Goal: Task Accomplishment & Management: Complete application form

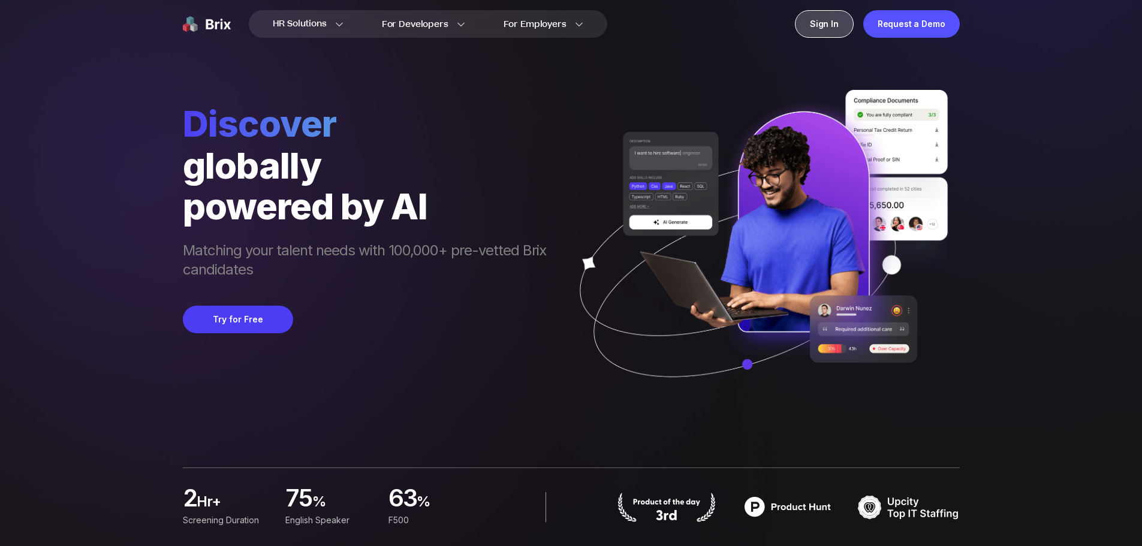
click at [825, 25] on div "Sign In" at bounding box center [824, 24] width 59 height 28
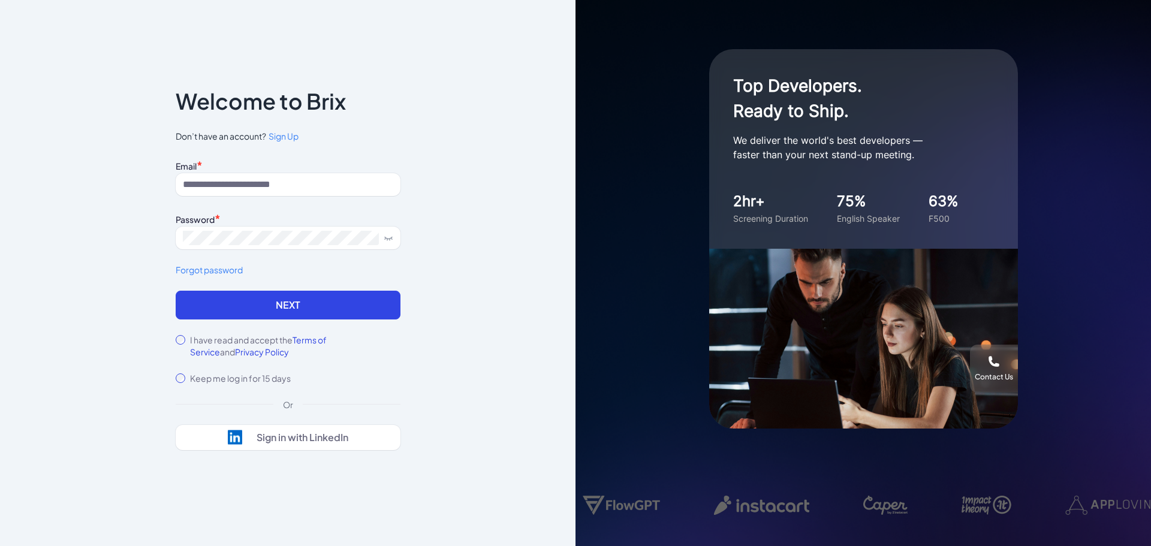
click at [289, 138] on span "Sign Up" at bounding box center [284, 136] width 30 height 11
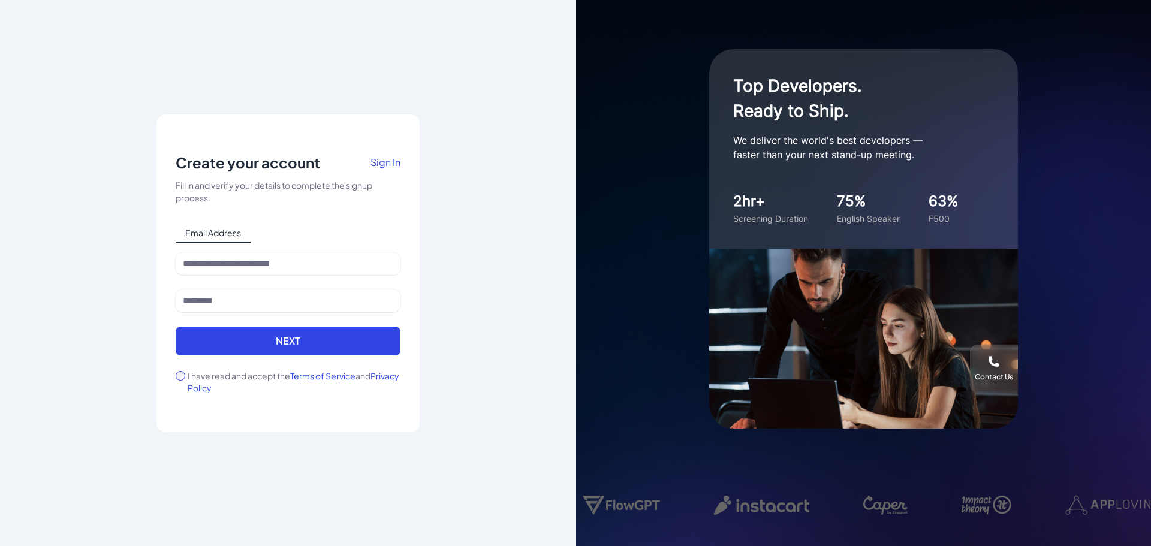
click at [264, 234] on div "Email Address" at bounding box center [288, 233] width 225 height 19
click at [242, 270] on input at bounding box center [288, 263] width 225 height 23
type input "**********"
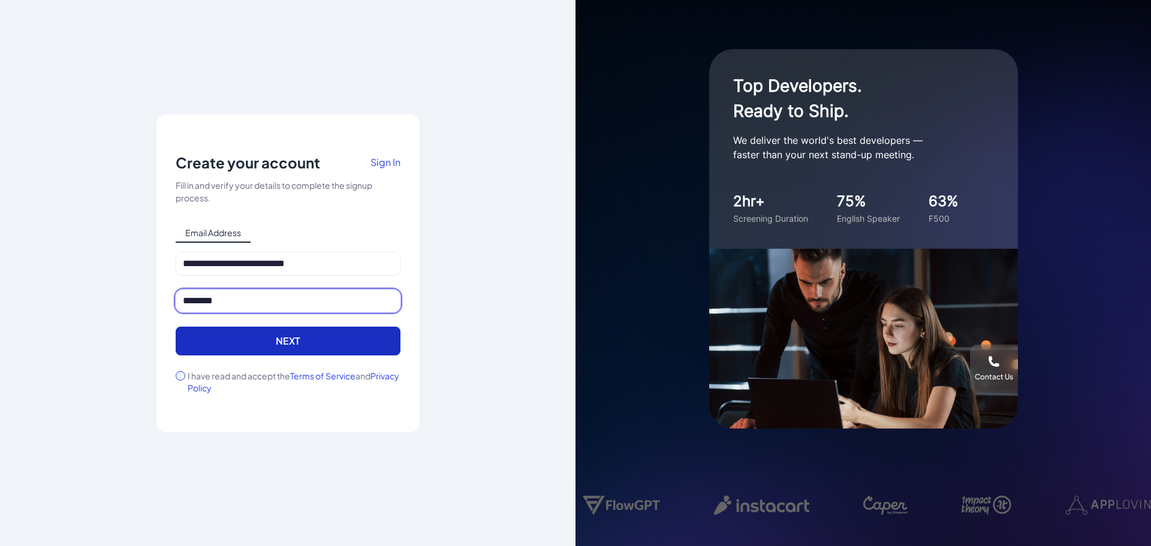
type input "********"
click at [231, 339] on button "Next" at bounding box center [288, 341] width 225 height 29
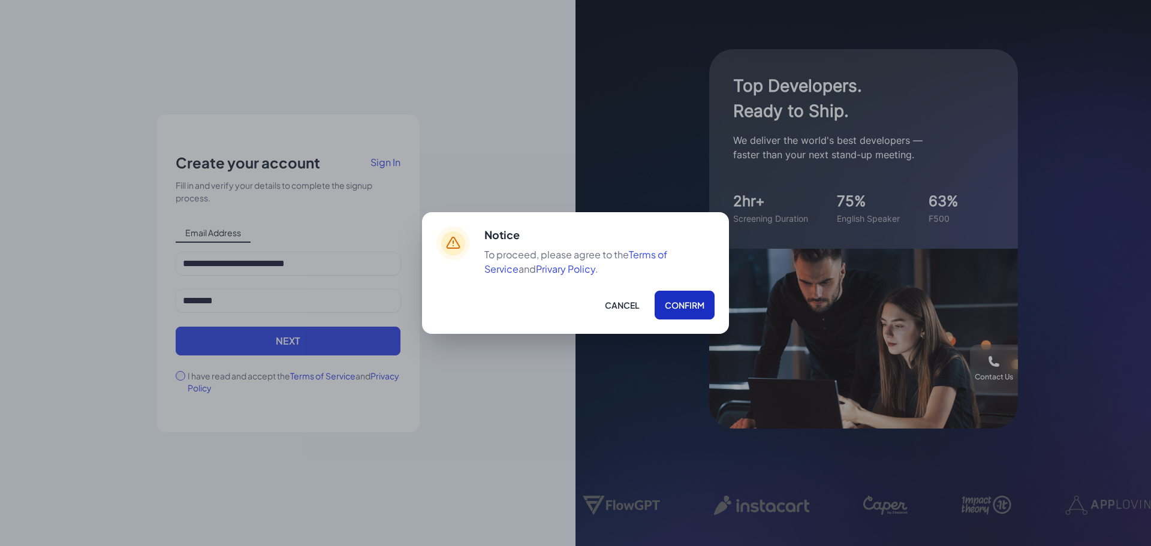
click at [669, 303] on button "Confirm" at bounding box center [684, 305] width 60 height 29
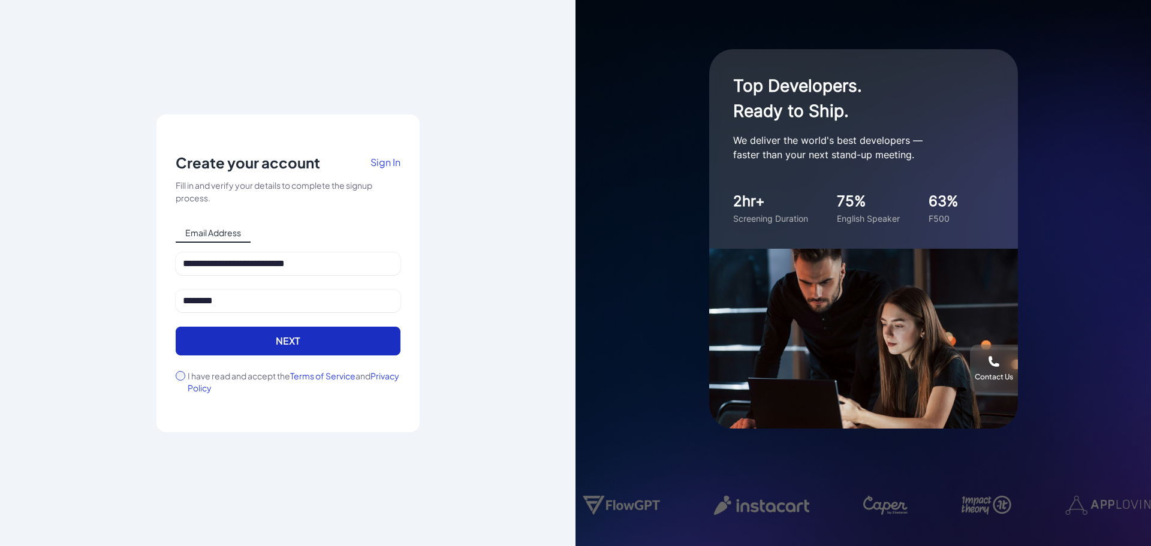
click at [298, 338] on button "Next" at bounding box center [288, 341] width 225 height 29
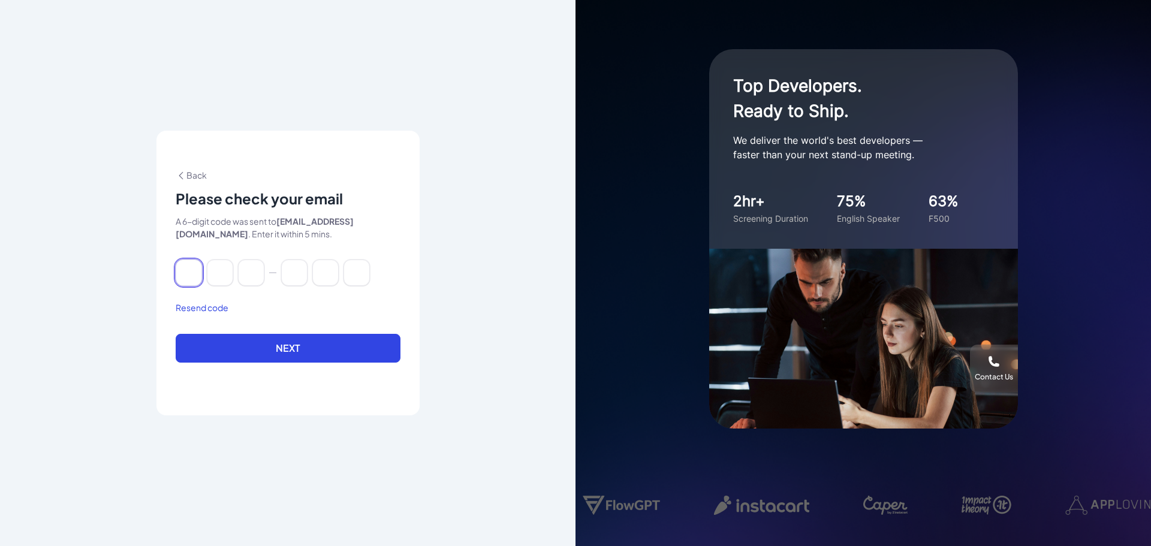
click at [191, 267] on input at bounding box center [189, 273] width 26 height 26
type input "*"
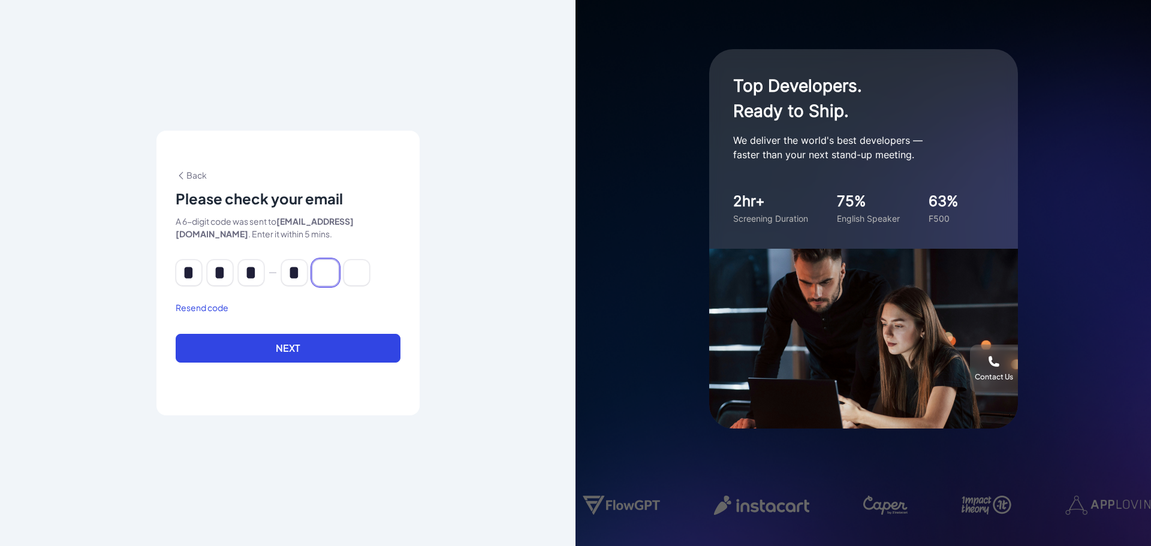
type input "*"
click at [331, 348] on button "Next" at bounding box center [288, 348] width 225 height 29
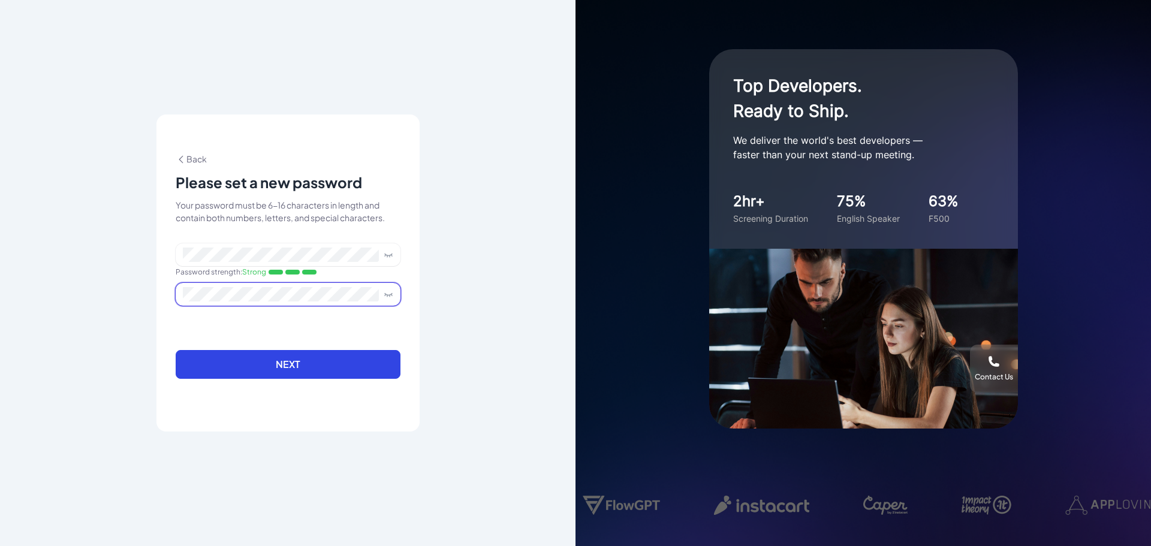
click at [176, 350] on button "Next" at bounding box center [288, 364] width 225 height 29
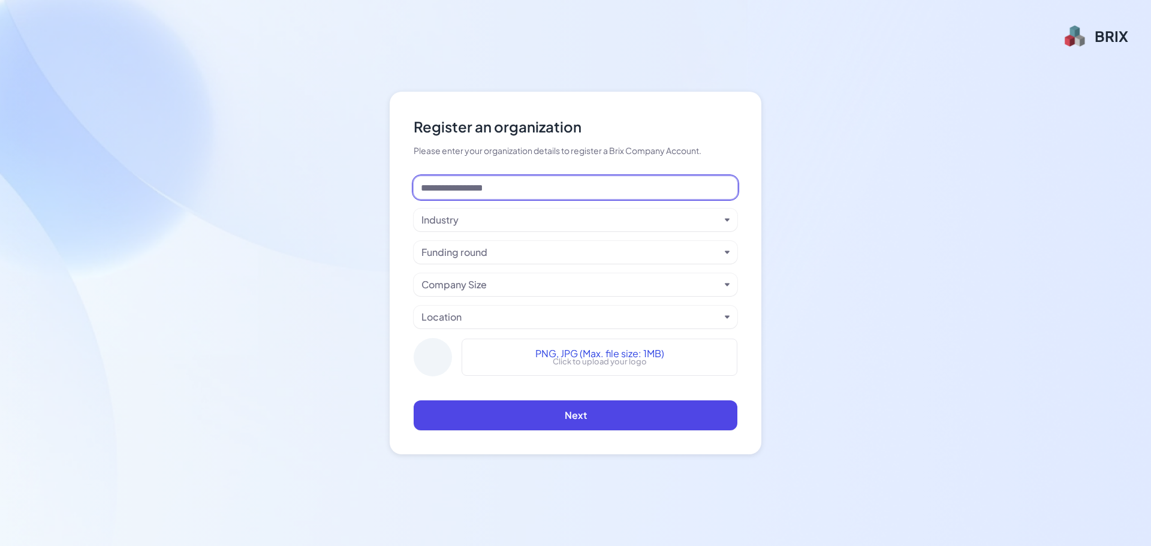
click at [519, 189] on input at bounding box center [576, 187] width 324 height 23
type input "*******"
click at [495, 220] on div "Industry" at bounding box center [570, 220] width 298 height 14
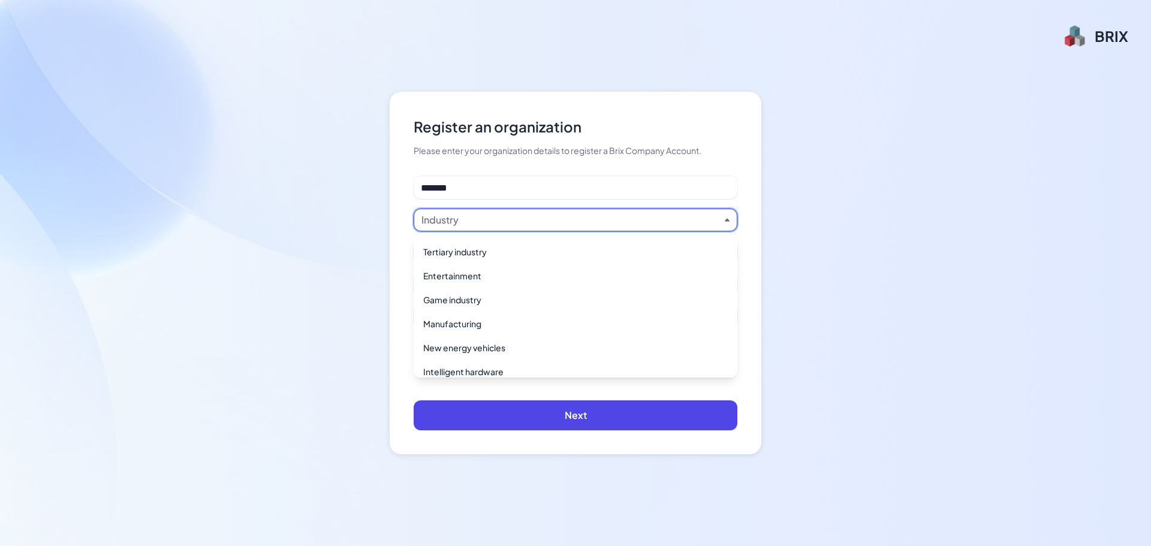
scroll to position [870, 0]
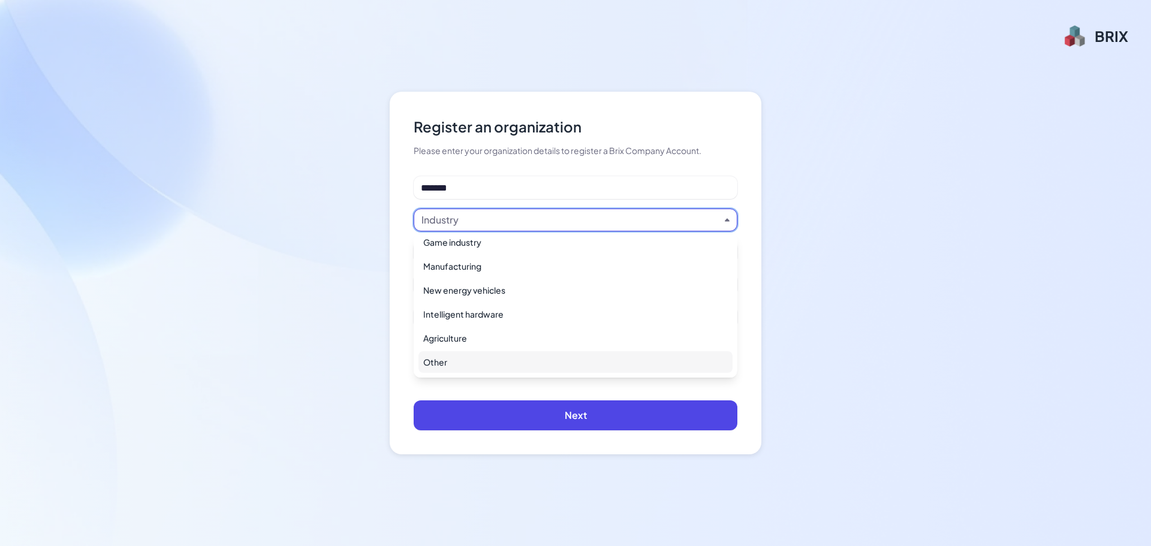
click at [477, 364] on div "Other" at bounding box center [575, 362] width 314 height 22
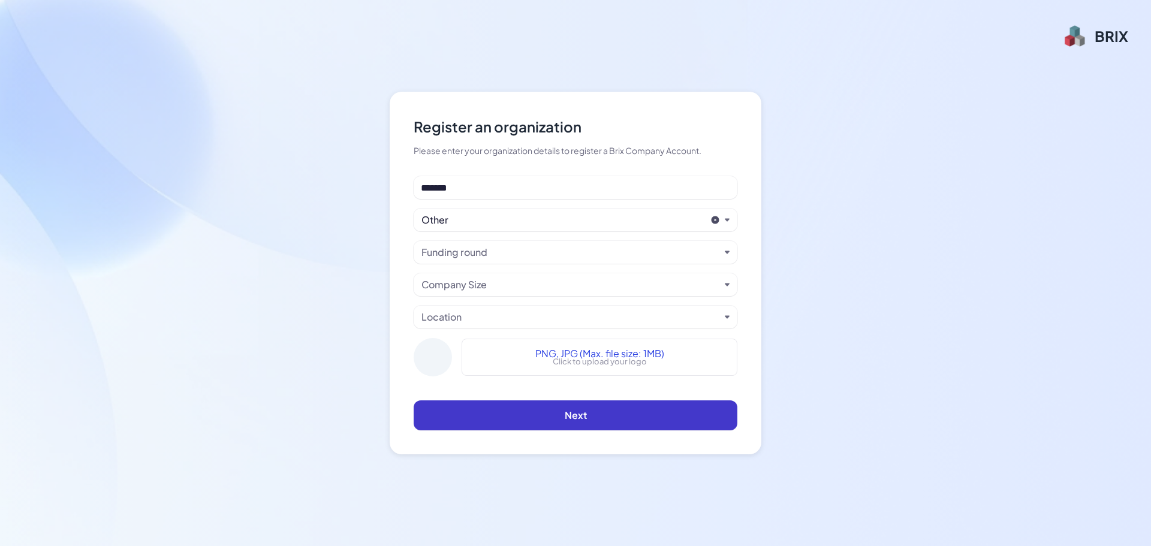
click at [503, 427] on button "Next" at bounding box center [576, 415] width 324 height 30
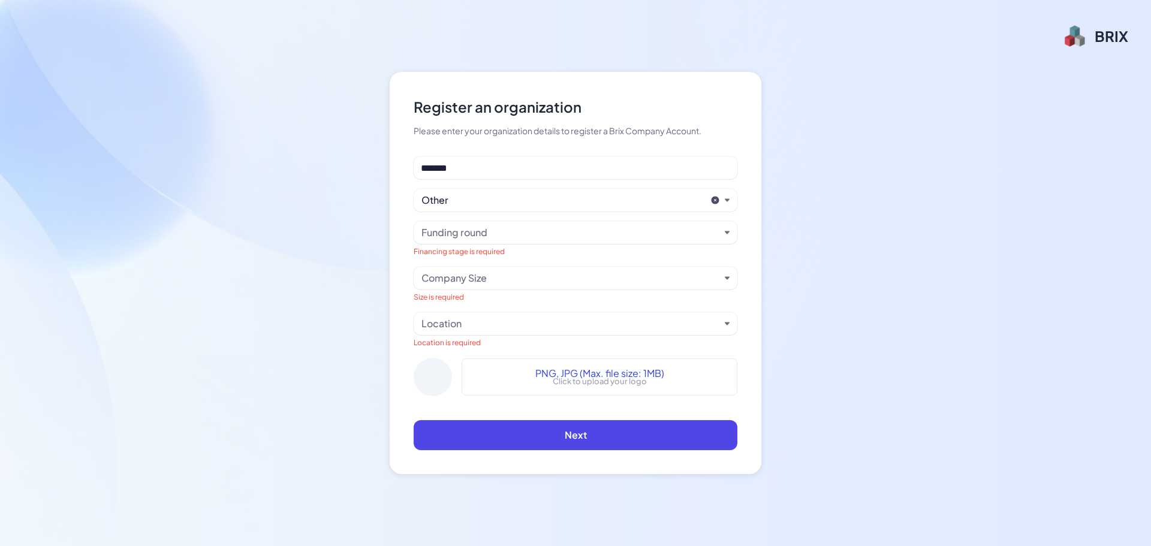
click at [459, 227] on div "Funding round" at bounding box center [454, 232] width 66 height 14
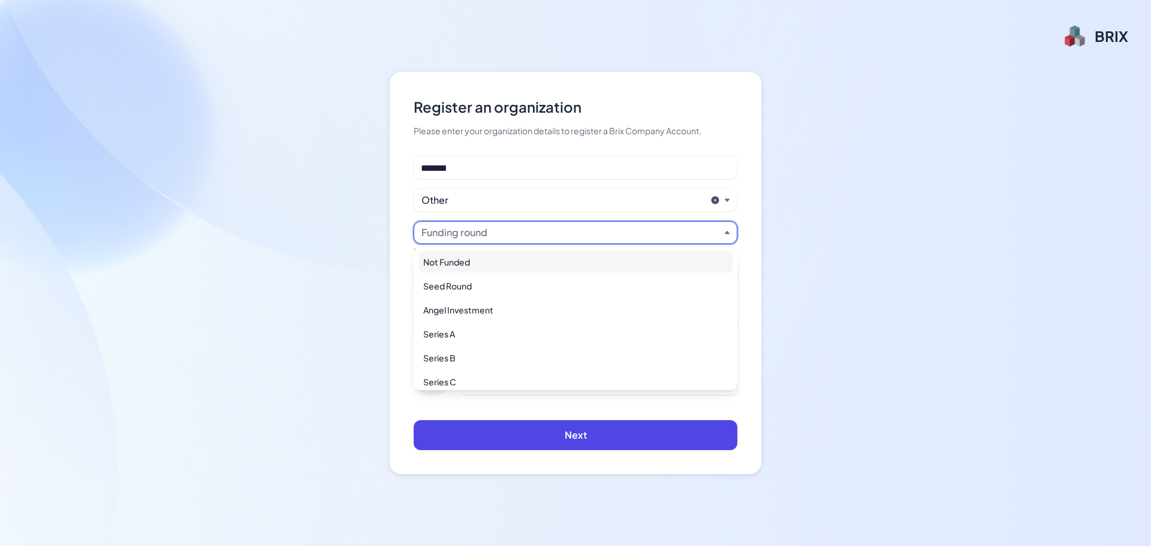
click at [463, 271] on div "Not Funded" at bounding box center [575, 262] width 314 height 22
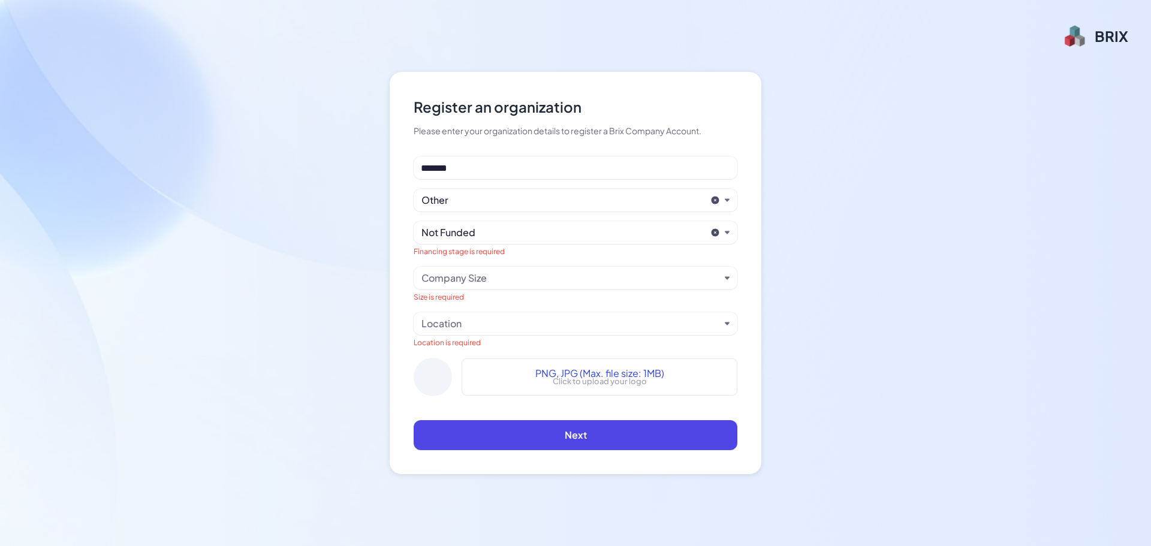
click at [464, 290] on div "Company Size Size is required" at bounding box center [576, 285] width 324 height 36
click at [467, 275] on div "Company Size" at bounding box center [453, 278] width 65 height 14
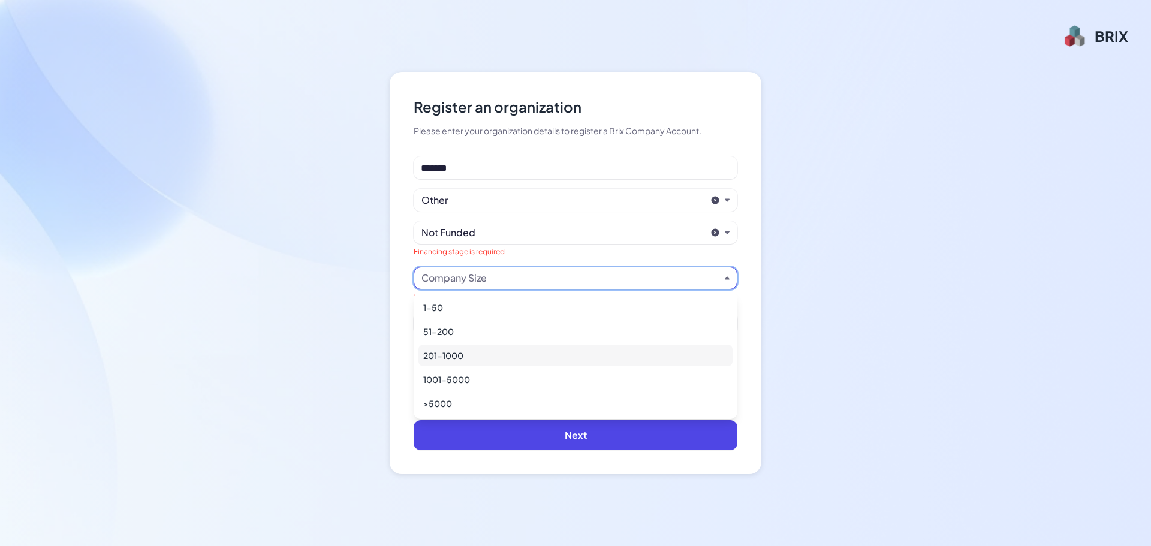
click at [493, 333] on div "51-200" at bounding box center [575, 332] width 314 height 22
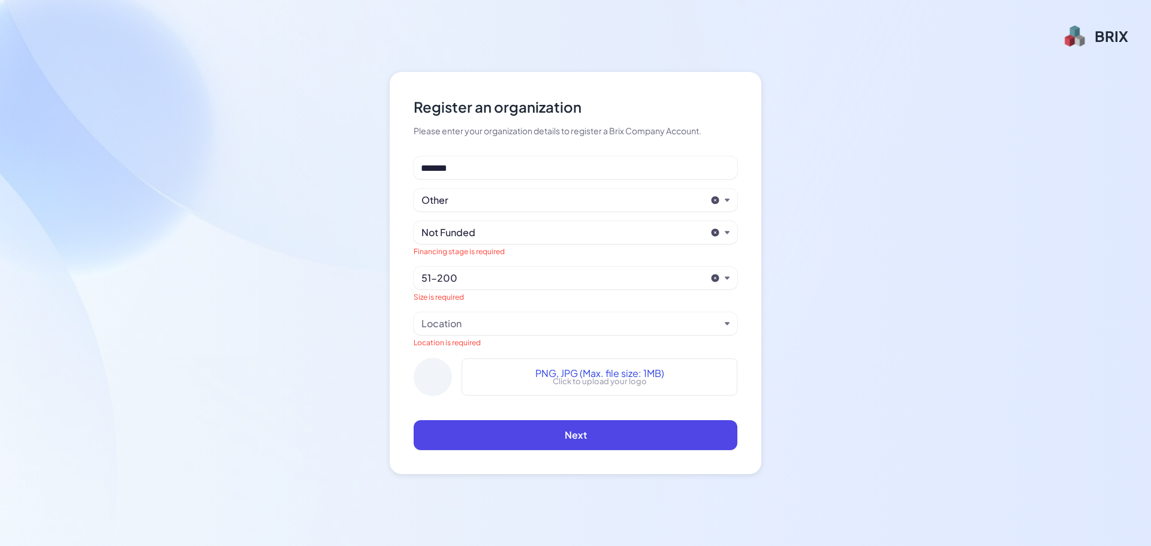
click at [488, 321] on div "Location" at bounding box center [570, 323] width 298 height 14
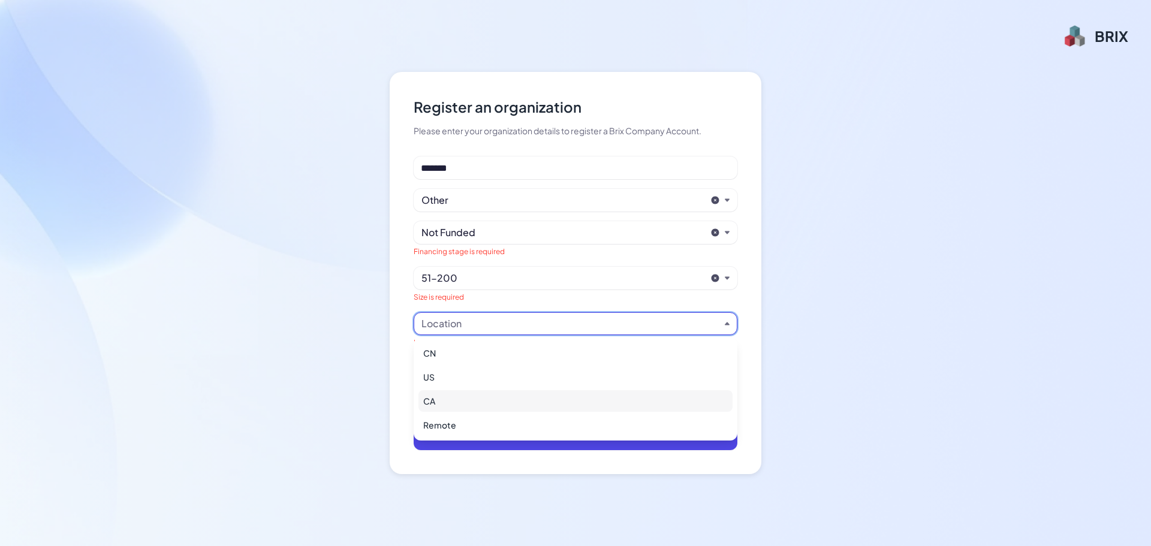
click at [457, 399] on div "CA" at bounding box center [575, 401] width 314 height 22
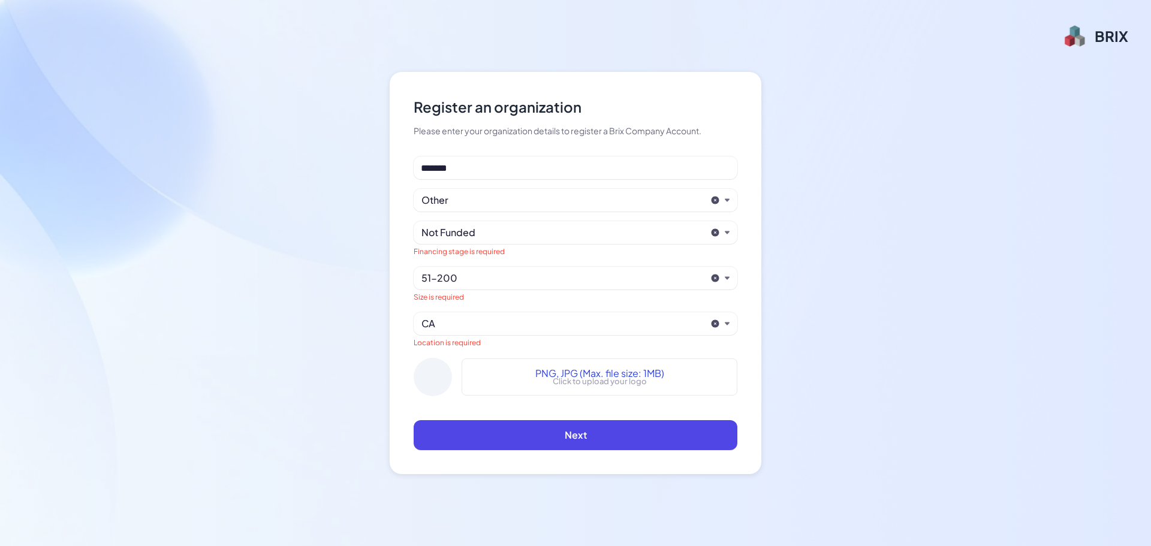
click at [460, 323] on div "CA" at bounding box center [563, 323] width 284 height 14
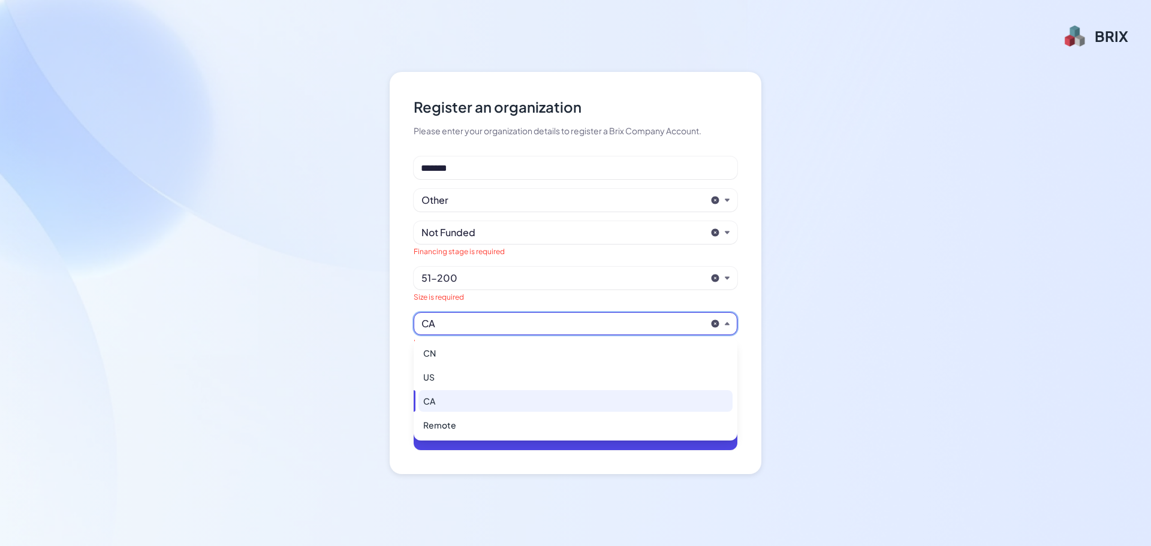
click at [460, 351] on div "CN" at bounding box center [575, 353] width 314 height 22
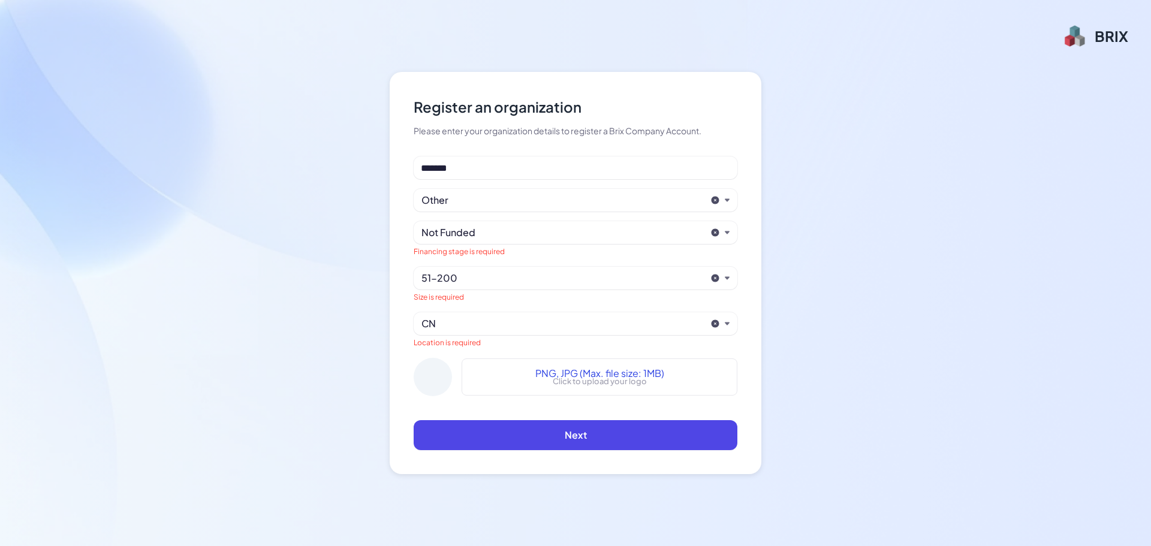
click at [464, 330] on div "CN" at bounding box center [563, 323] width 284 height 14
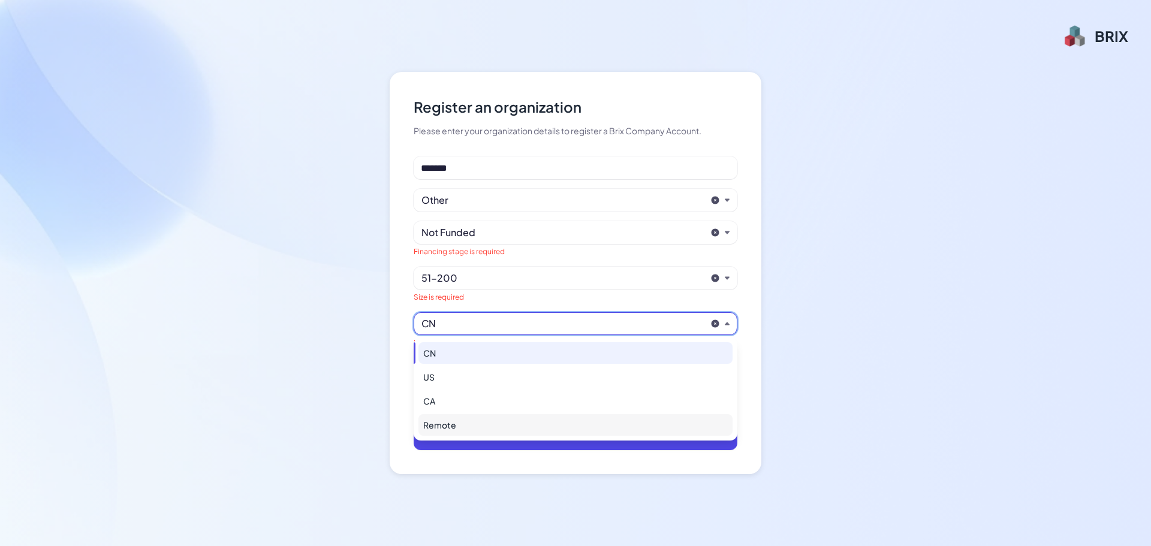
click at [453, 426] on div "Remote" at bounding box center [575, 425] width 314 height 22
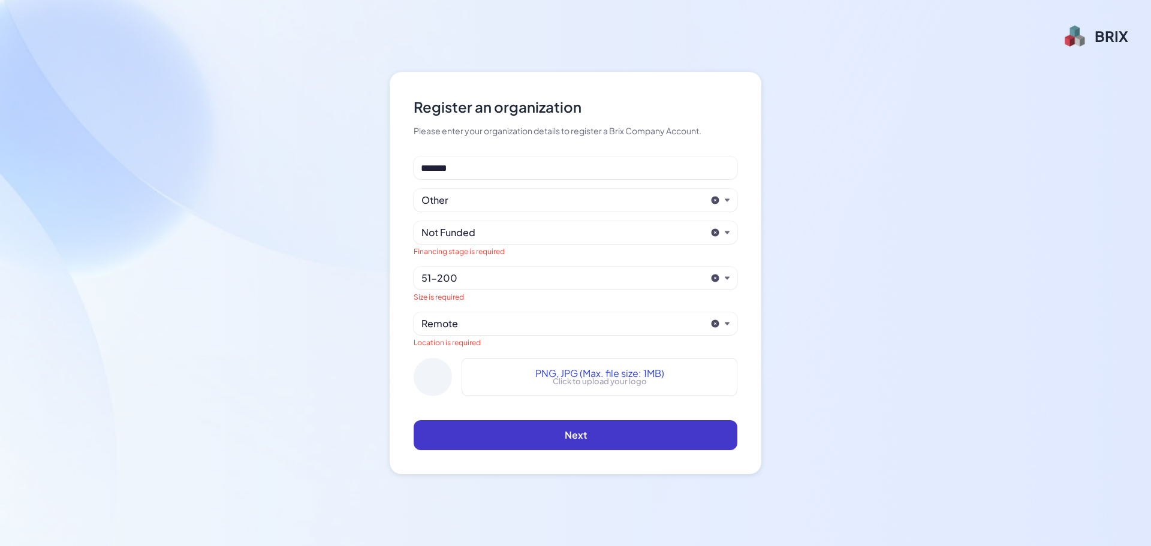
click at [521, 432] on button "Next" at bounding box center [576, 435] width 324 height 30
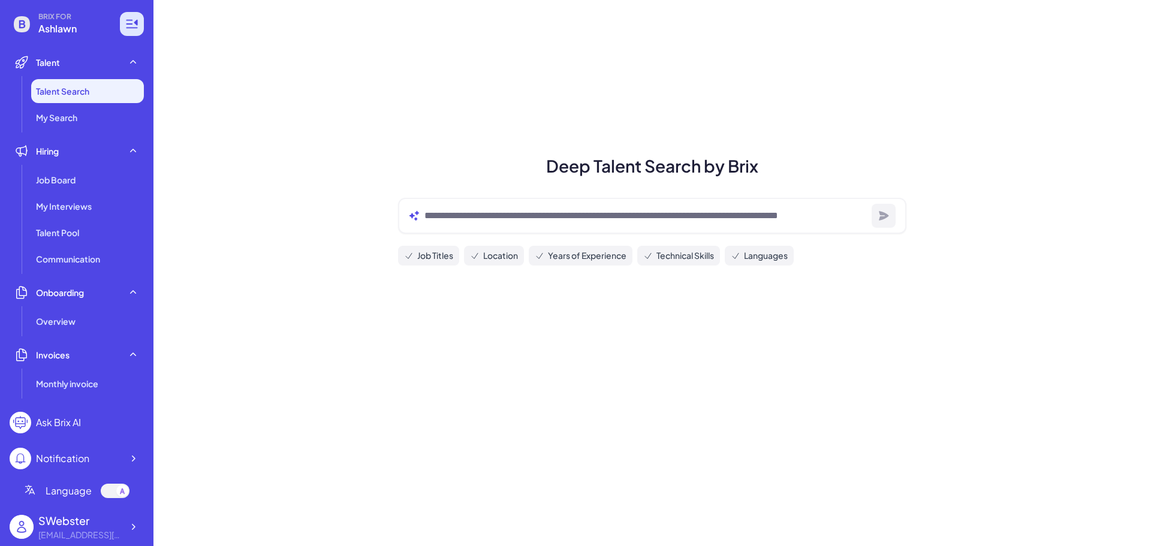
click at [132, 28] on icon at bounding box center [131, 24] width 11 height 8
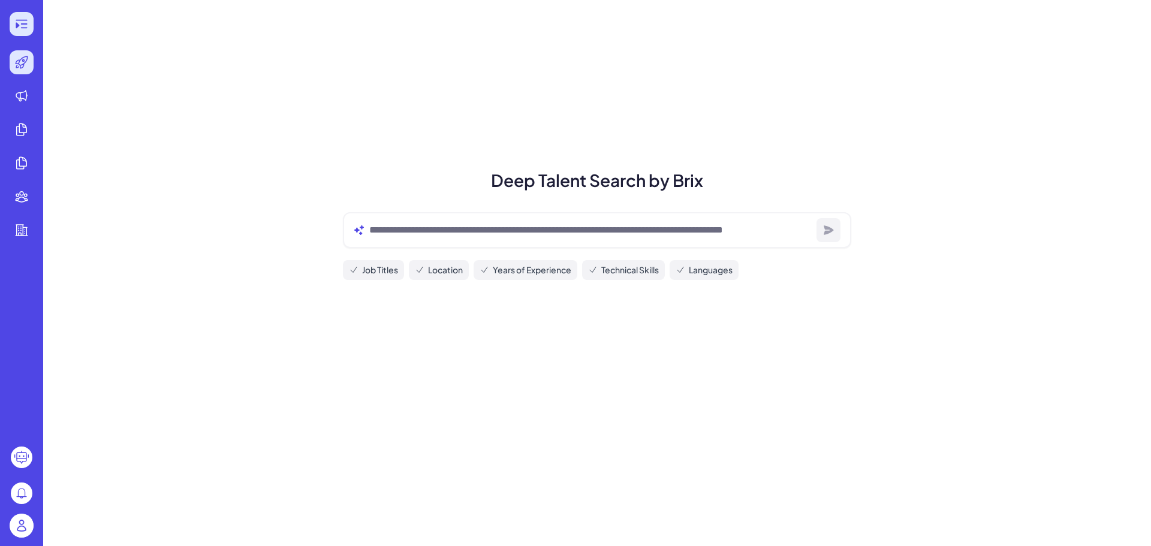
click at [11, 22] on div at bounding box center [22, 24] width 24 height 24
